Goal: Information Seeking & Learning: Learn about a topic

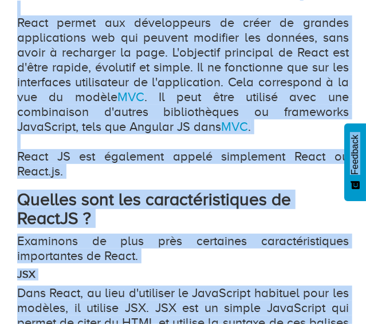
scroll to position [807, 0]
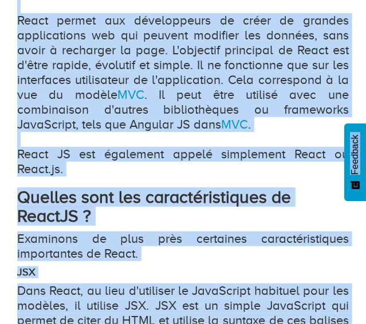
drag, startPoint x: 19, startPoint y: 140, endPoint x: 75, endPoint y: 223, distance: 99.8
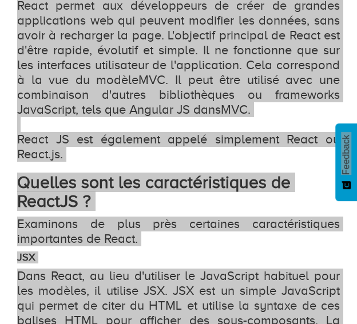
scroll to position [873, 0]
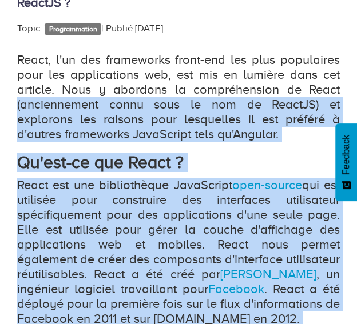
scroll to position [530, 0]
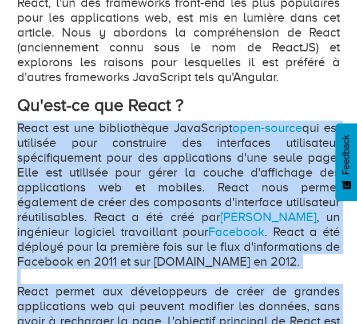
drag, startPoint x: 267, startPoint y: 124, endPoint x: 18, endPoint y: 120, distance: 248.3
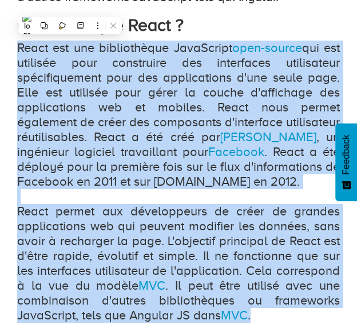
scroll to position [701, 0]
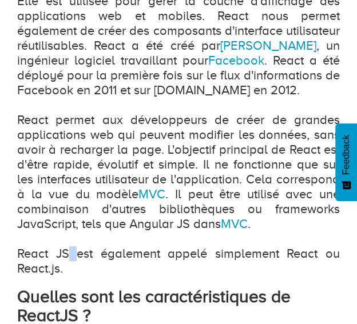
click at [73, 274] on p "React est une bibliothèque JavaScript open-source qui est utilisée pour constru…" at bounding box center [178, 112] width 323 height 327
click at [70, 276] on p "React est une bibliothèque JavaScript open-source qui est utilisée pour constru…" at bounding box center [178, 112] width 323 height 327
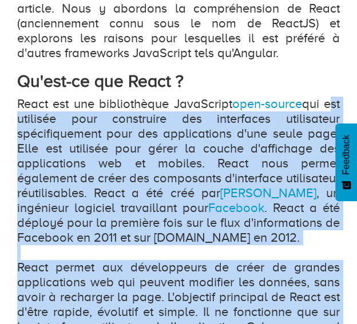
scroll to position [530, 0]
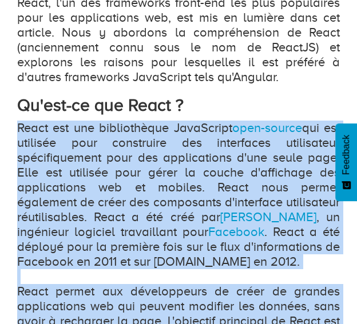
drag, startPoint x: 57, startPoint y: 285, endPoint x: 16, endPoint y: 130, distance: 159.9
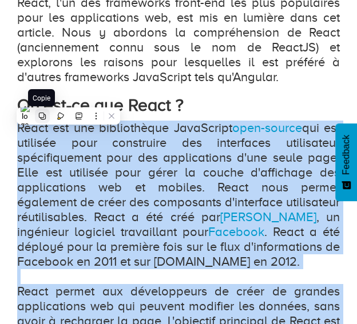
click at [44, 122] on button at bounding box center [42, 116] width 15 height 15
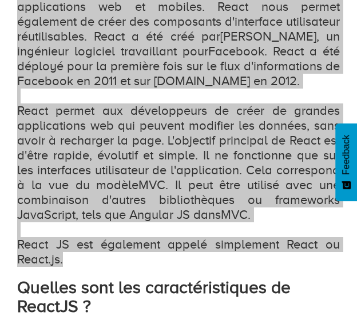
scroll to position [816, 0]
